Goal: Task Accomplishment & Management: Manage account settings

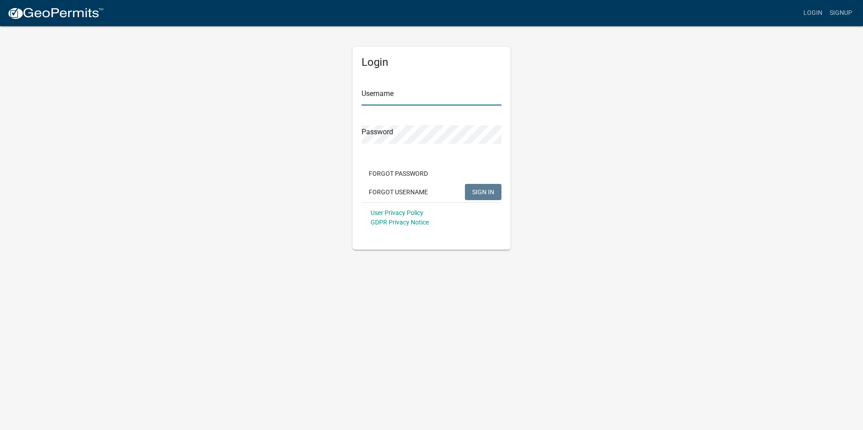
click at [404, 95] on input "Username" at bounding box center [431, 96] width 140 height 18
click at [465, 184] on button "SIGN IN" at bounding box center [483, 192] width 37 height 16
click at [505, 134] on div "Login Username rdobner@Tippecanoe.in.gov Password Forgot Password Forgot Userna…" at bounding box center [431, 148] width 158 height 203
click at [465, 184] on button "SIGN IN" at bounding box center [483, 192] width 37 height 16
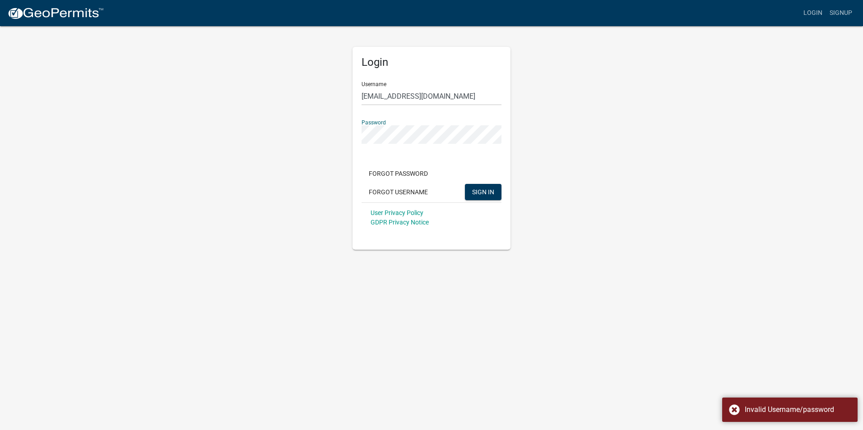
click at [465, 184] on button "SIGN IN" at bounding box center [483, 192] width 37 height 16
click at [513, 140] on div "Login Username rdobner@Tippecanoe.in.gov Password Forgot Password Forgot Userna…" at bounding box center [431, 137] width 171 height 225
click at [349, 138] on div "Login Username rdobner@Tippecanoe.in.gov Password Forgot Password Forgot Userna…" at bounding box center [431, 137] width 171 height 225
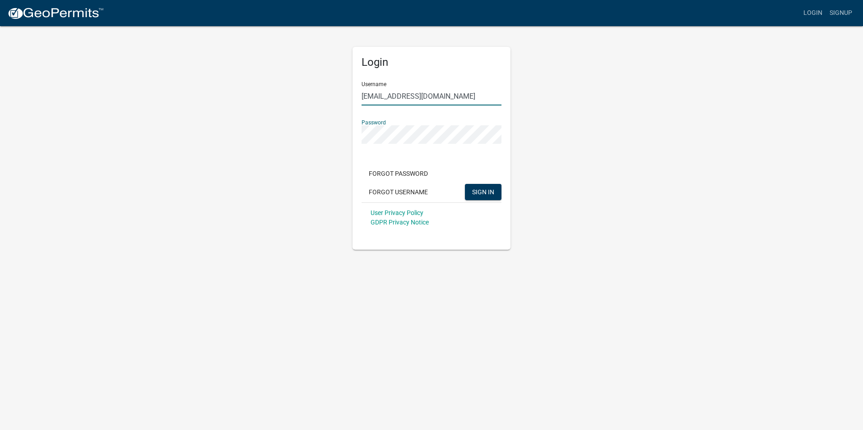
click at [414, 97] on input "rdobner@Tippecanoe.in.gov" at bounding box center [431, 96] width 140 height 18
drag, startPoint x: 461, startPoint y: 92, endPoint x: 455, endPoint y: 97, distance: 7.4
click at [455, 97] on input "rdobner@Tippecanoe.in.gov" at bounding box center [431, 96] width 140 height 18
drag, startPoint x: 397, startPoint y: 96, endPoint x: 407, endPoint y: 97, distance: 9.6
click at [398, 96] on input "rdobner@Tippecanoe.in.gov" at bounding box center [431, 96] width 140 height 18
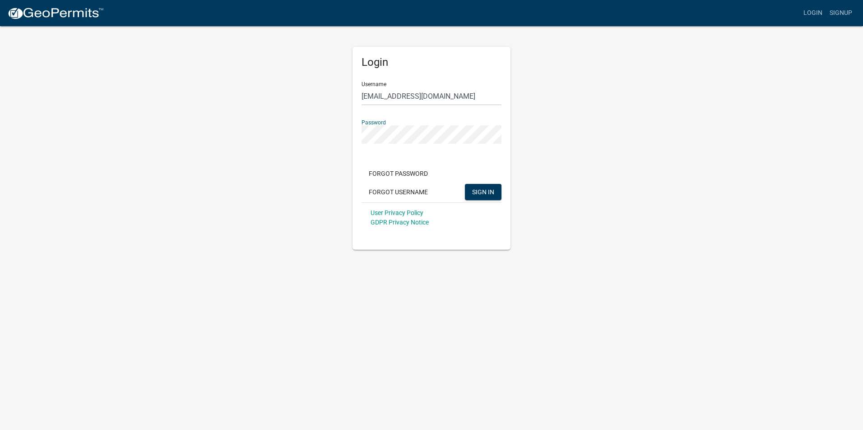
click at [346, 141] on div "Login Username rdobner@tippecanoe.in.gov Password Forgot Password Forgot Userna…" at bounding box center [431, 137] width 171 height 225
drag, startPoint x: 454, startPoint y: 96, endPoint x: 344, endPoint y: 106, distance: 110.5
click at [344, 106] on div "Login Username rdobner@tippecanoe.in.gov Password Forgot Password Forgot Userna…" at bounding box center [431, 137] width 514 height 225
type input "ryandobner"
click at [322, 148] on div "Login Username ryandobner Password Forgot Password Forgot Username SIGN IN User…" at bounding box center [431, 137] width 514 height 225
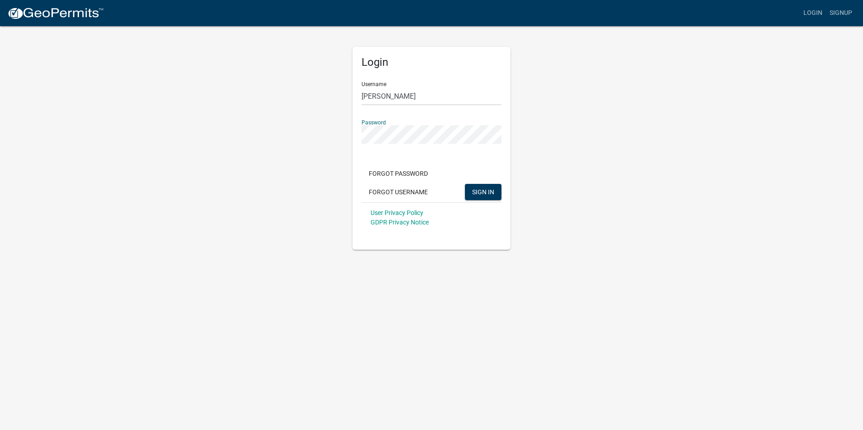
click at [465, 184] on button "SIGN IN" at bounding box center [483, 192] width 37 height 16
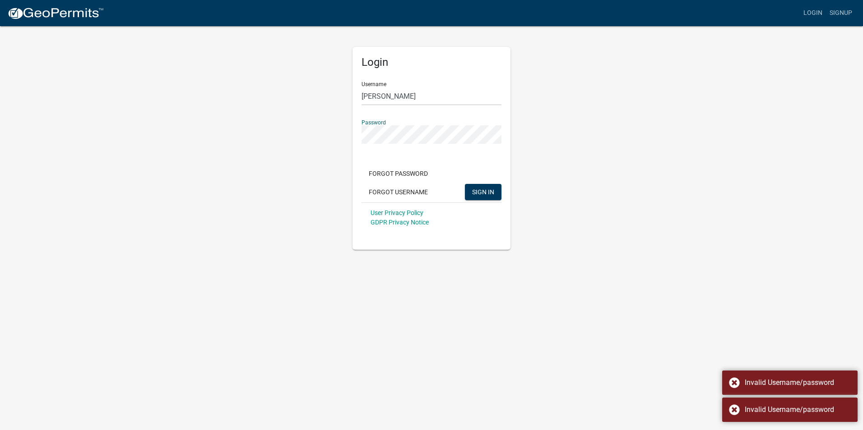
click at [465, 184] on button "SIGN IN" at bounding box center [483, 192] width 37 height 16
click at [548, 162] on div "Login Username ryandobner Password Forgot Password Forgot Username SIGN IN User…" at bounding box center [431, 137] width 514 height 225
click at [345, 137] on div "Login Username ryandobner Password Forgot Password Forgot Username SIGN IN User…" at bounding box center [431, 137] width 514 height 225
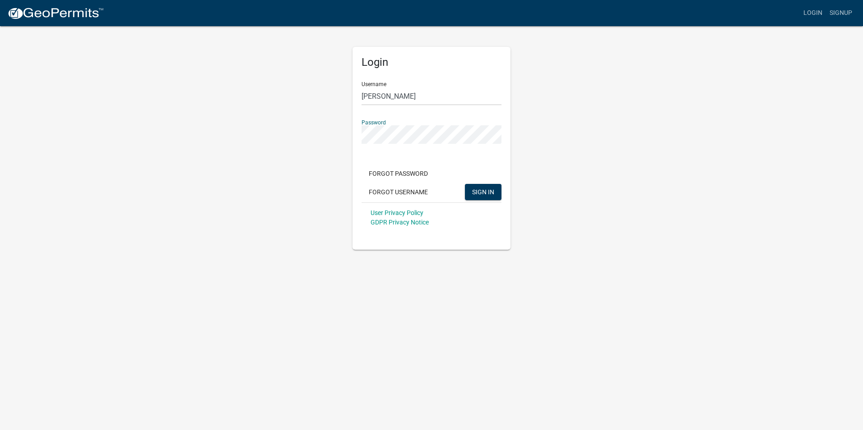
click at [465, 184] on button "SIGN IN" at bounding box center [483, 192] width 37 height 16
click at [333, 137] on div "Login Username ryandobner Password Forgot Password Forgot Username SIGN IN User…" at bounding box center [431, 137] width 514 height 225
click at [204, 227] on div "Login Username ryandobner Password Forgot Password Forgot Username SIGN IN User…" at bounding box center [431, 137] width 514 height 225
click at [346, 144] on div "Login Username ryandobner Password Forgot Password Forgot Username SIGN IN User…" at bounding box center [431, 137] width 171 height 225
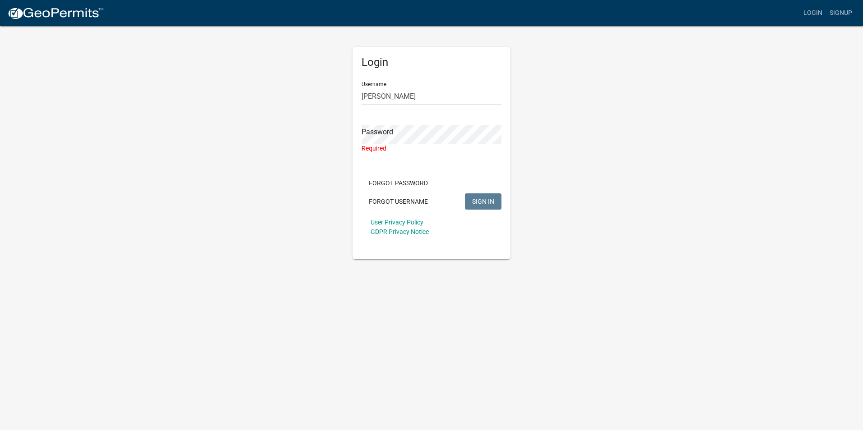
click at [340, 163] on div "Login Username ryandobner Password Required Forgot Password Forgot Username SIG…" at bounding box center [431, 142] width 514 height 234
click at [398, 184] on button "Forgot Password" at bounding box center [398, 183] width 74 height 16
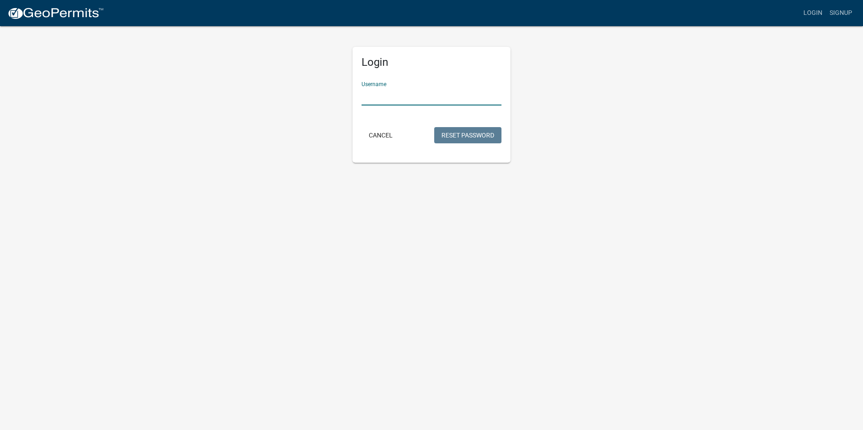
click at [421, 101] on input "Username" at bounding box center [431, 96] width 140 height 18
type input "rdobner@outlook.com"
drag, startPoint x: 464, startPoint y: 92, endPoint x: 346, endPoint y: 92, distance: 117.8
click at [346, 92] on div "Login Username rdobner@outlook.com Cancel Reset Password" at bounding box center [431, 94] width 171 height 138
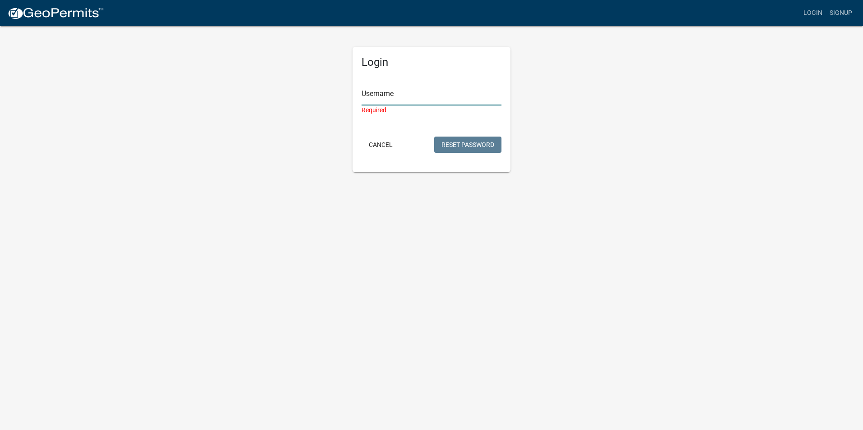
click at [409, 102] on input "Username" at bounding box center [431, 96] width 140 height 18
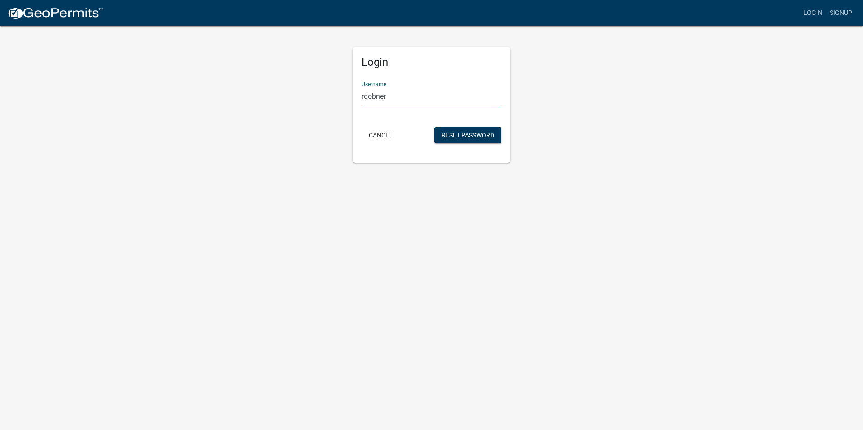
type input "rdobner"
click at [311, 180] on body "Internet Explorer does NOT work with GeoPermits. Get a new browser for more sec…" at bounding box center [431, 215] width 863 height 430
click at [393, 138] on button "Cancel" at bounding box center [380, 135] width 38 height 16
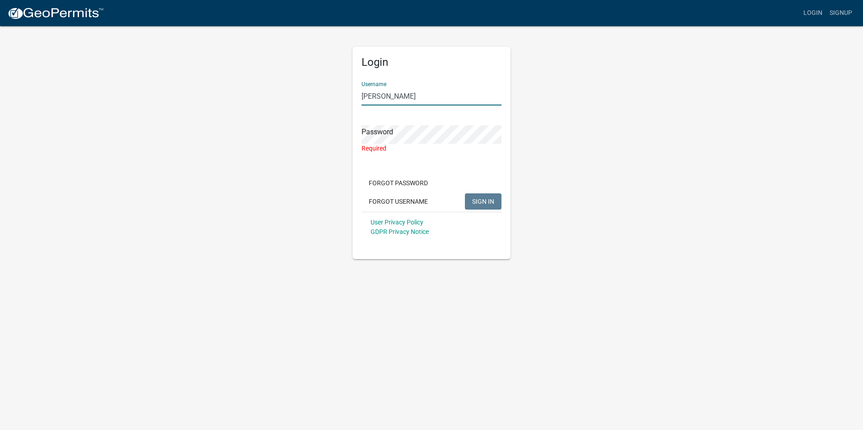
drag, startPoint x: 412, startPoint y: 97, endPoint x: 335, endPoint y: 95, distance: 77.2
click at [335, 95] on div "Login Username ryandobner Password Required Forgot Password Forgot Username SIG…" at bounding box center [431, 142] width 514 height 234
type input "rdobner"
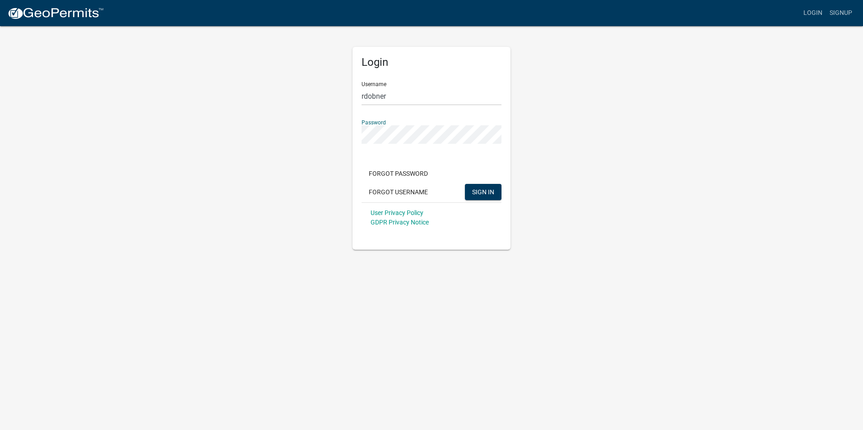
click at [465, 184] on button "SIGN IN" at bounding box center [483, 192] width 37 height 16
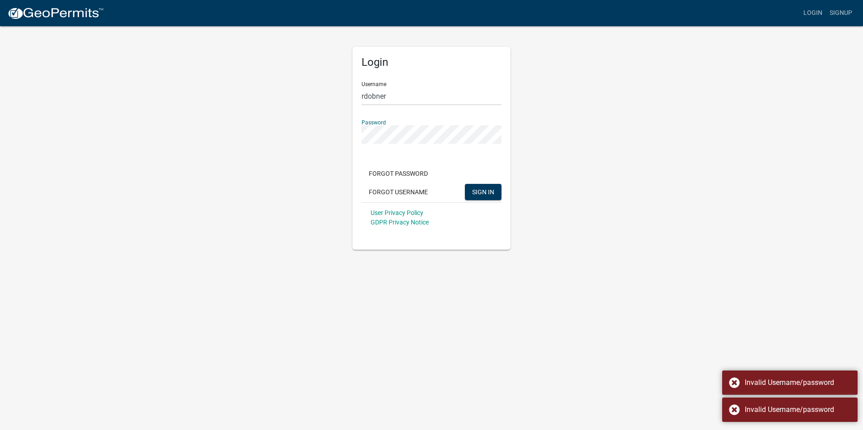
click at [330, 135] on div "Login Username rdobner Password Forgot Password Forgot Username SIGN IN User Pr…" at bounding box center [431, 137] width 514 height 225
click at [465, 184] on button "SIGN IN" at bounding box center [483, 192] width 37 height 16
click at [330, 141] on div "Login Username rdobner Password Forgot Password Forgot Username SIGN IN User Pr…" at bounding box center [431, 137] width 514 height 225
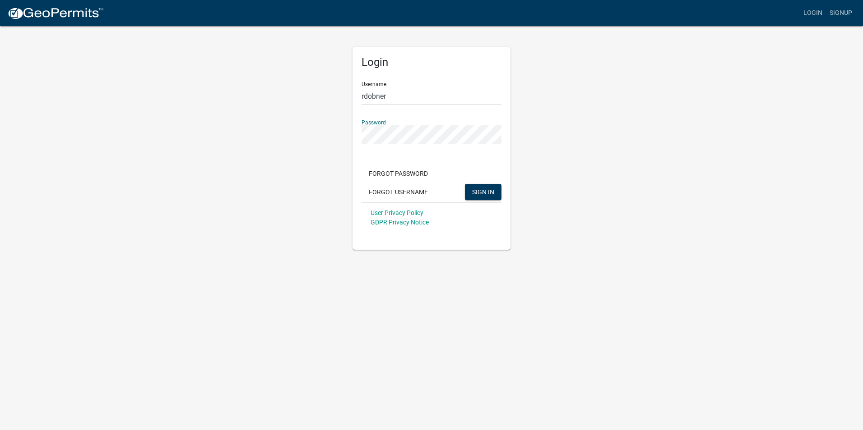
click at [500, 139] on div "Login Username rdobner Password Forgot Password Forgot Username SIGN IN User Pr…" at bounding box center [431, 148] width 158 height 203
click at [556, 143] on div "Login Username rdobner Password Forgot Password Forgot Username SIGN IN User Pr…" at bounding box center [431, 137] width 514 height 225
click at [434, 162] on form "Username rdobner Password Forgot Password Forgot Username SIGN IN User Privacy …" at bounding box center [431, 153] width 140 height 158
click at [489, 155] on form "Username rdobner Password Forgot Password Forgot Username SIGN IN User Privacy …" at bounding box center [431, 153] width 140 height 158
click at [485, 191] on span "SIGN IN" at bounding box center [483, 191] width 22 height 7
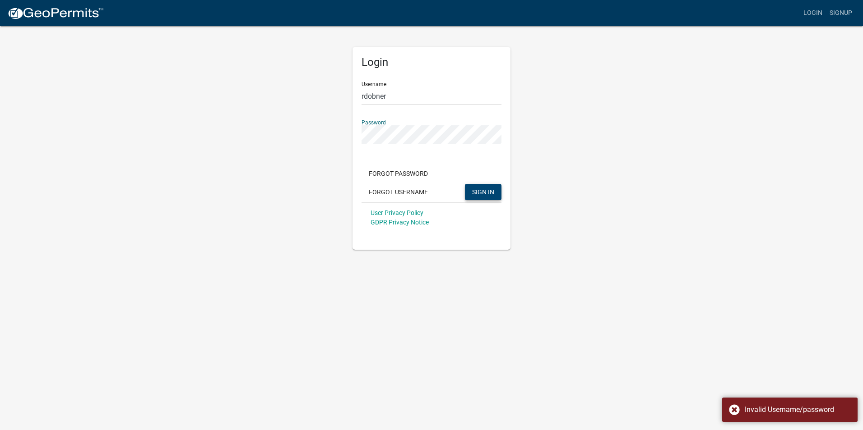
click at [353, 143] on div "Login Username rdobner Password Forgot Password Forgot Username SIGN IN User Pr…" at bounding box center [431, 148] width 158 height 203
click at [465, 184] on button "SIGN IN" at bounding box center [483, 192] width 37 height 16
click at [397, 172] on button "Forgot Password" at bounding box center [398, 174] width 74 height 16
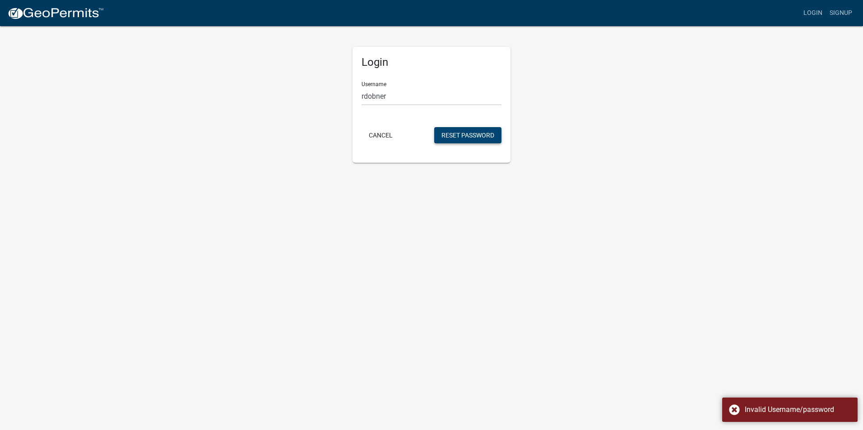
click at [471, 139] on button "Reset Password" at bounding box center [467, 135] width 67 height 16
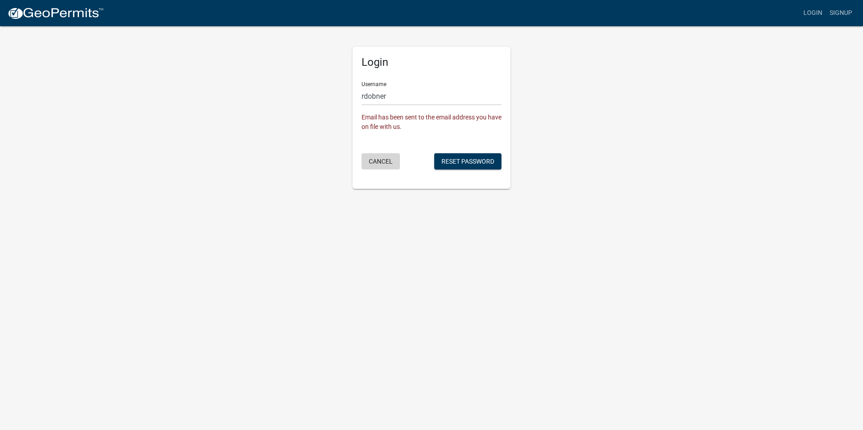
click at [388, 161] on button "Cancel" at bounding box center [380, 161] width 38 height 16
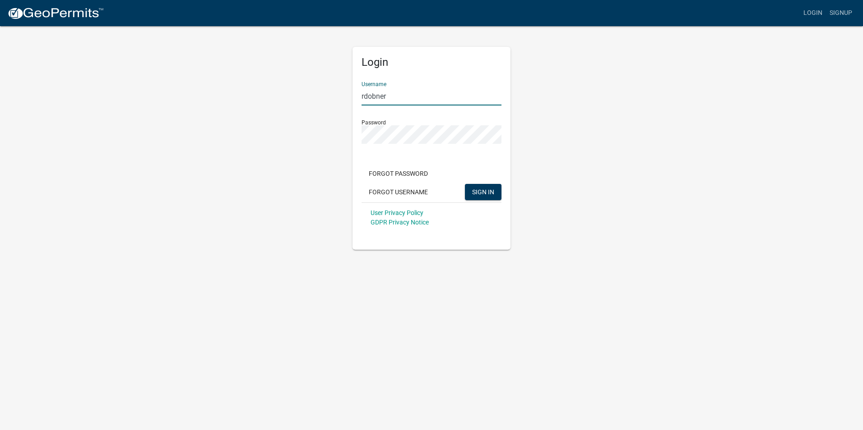
click at [567, 91] on div "Login Username rdobner Password Forgot Password Forgot Username SIGN IN User Pr…" at bounding box center [431, 137] width 514 height 225
click at [416, 171] on button "Forgot Password" at bounding box center [398, 174] width 74 height 16
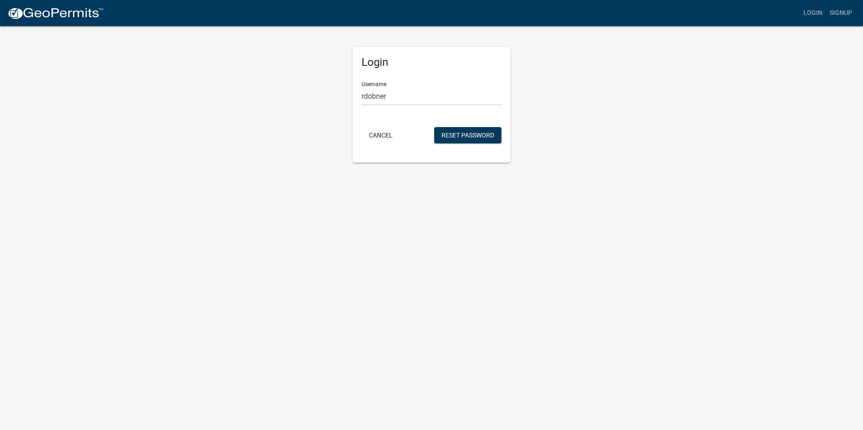
click at [799, 71] on app-login-view "more_horiz Login Signup Login Username rdobner Cancel Reset Password" at bounding box center [431, 81] width 863 height 163
click at [393, 137] on button "Cancel" at bounding box center [380, 135] width 38 height 16
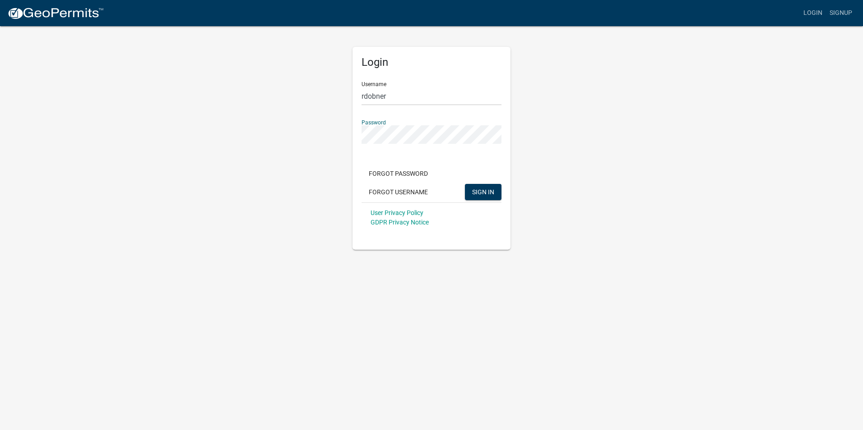
click at [286, 136] on div "Login Username rdobner Password Forgot Password Forgot Username SIGN IN User Pr…" at bounding box center [431, 137] width 514 height 225
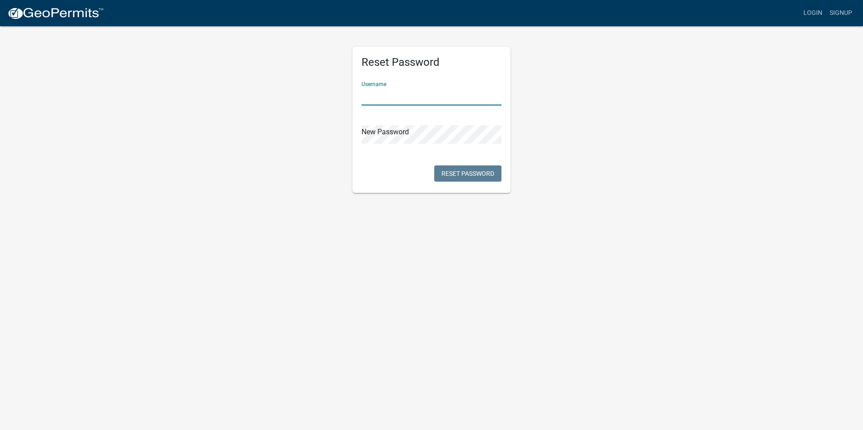
click at [394, 94] on input "text" at bounding box center [431, 96] width 140 height 18
type input "rdobner"
click at [413, 147] on div "Reset Password Username rdobner New Password Reset Password" at bounding box center [431, 120] width 158 height 146
click at [475, 172] on button "Reset Password" at bounding box center [467, 174] width 67 height 16
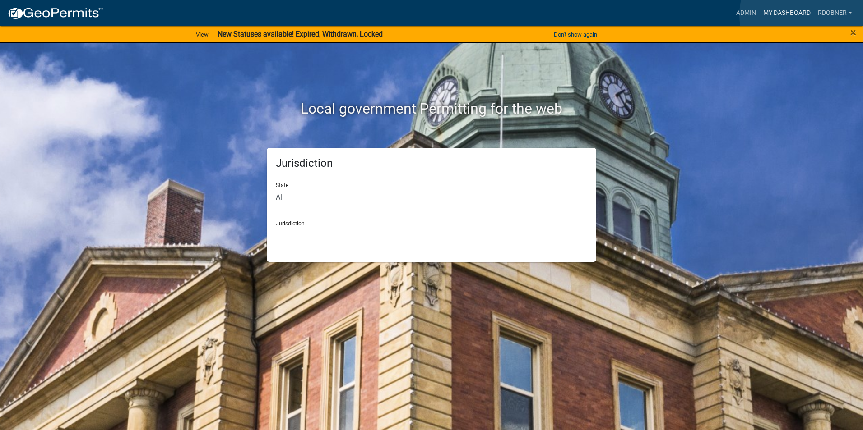
click at [808, 15] on link "My Dashboard" at bounding box center [786, 13] width 55 height 17
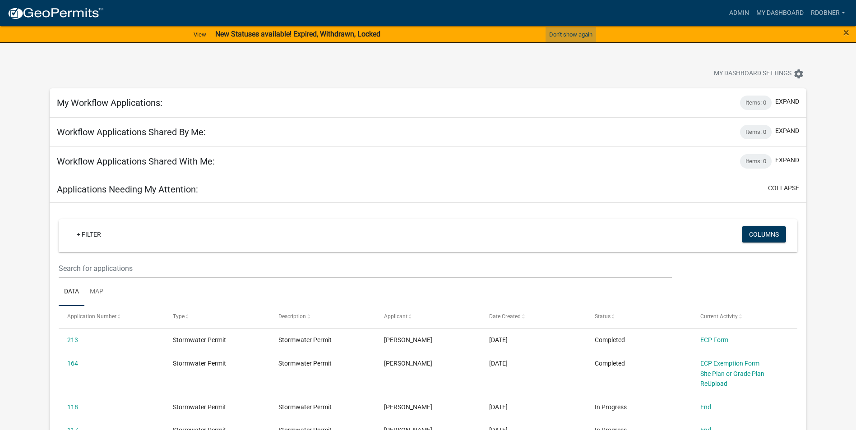
click at [578, 34] on button "Don't show again" at bounding box center [570, 34] width 51 height 15
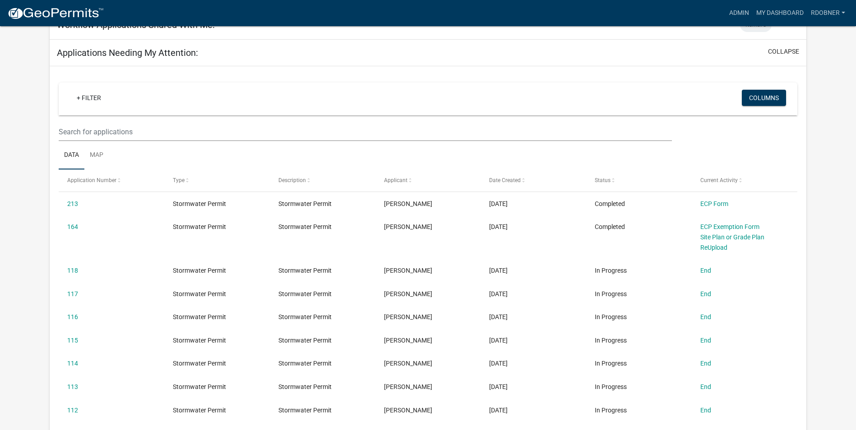
scroll to position [106, 0]
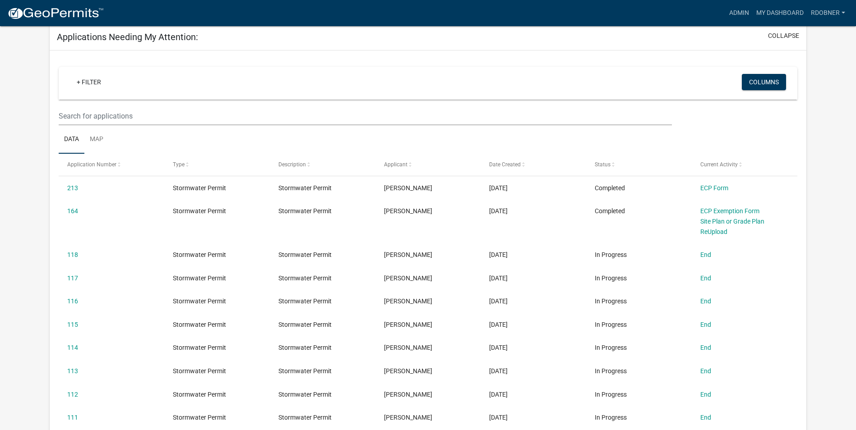
scroll to position [180, 0]
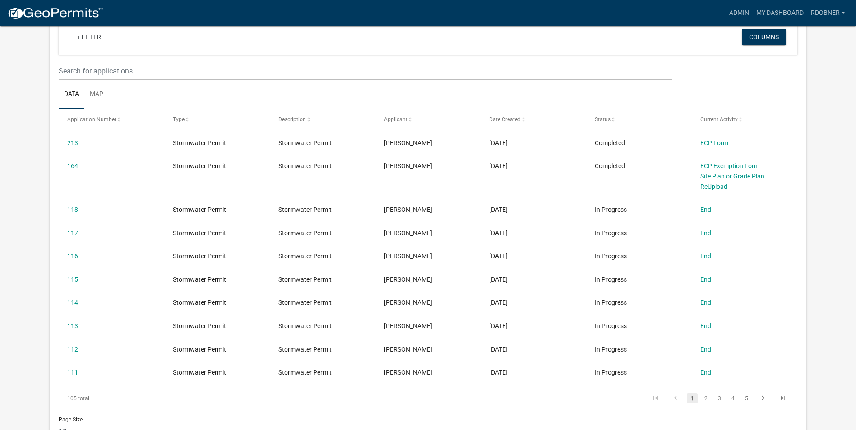
click at [836, 14] on link "rdobner" at bounding box center [828, 13] width 42 height 17
click at [811, 87] on link "Logout" at bounding box center [812, 88] width 72 height 22
